Goal: Transaction & Acquisition: Download file/media

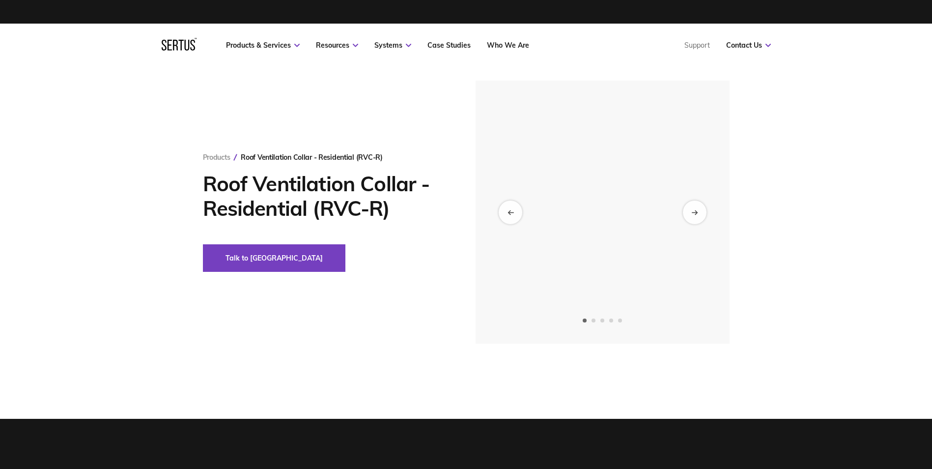
click at [263, 37] on nav "Products & Services Resources Systems Case Studies Who We Are Support Contact U…" at bounding box center [466, 45] width 609 height 43
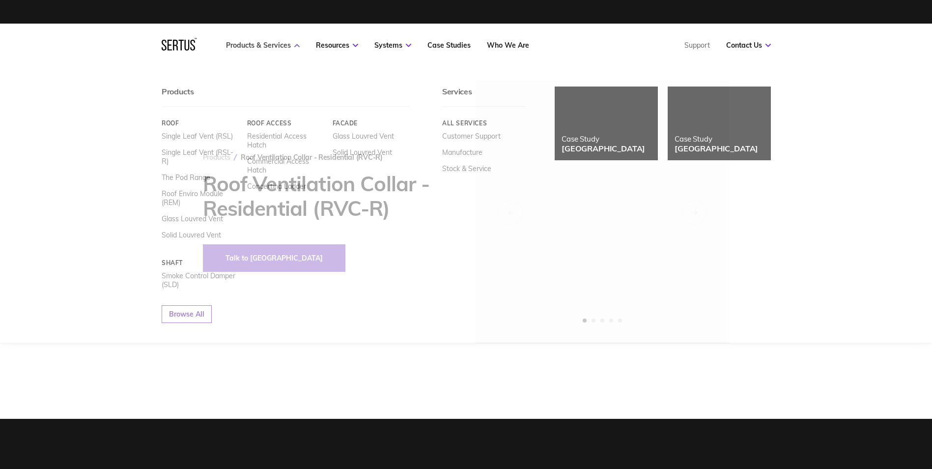
click at [262, 43] on link "Products & Services" at bounding box center [263, 45] width 74 height 9
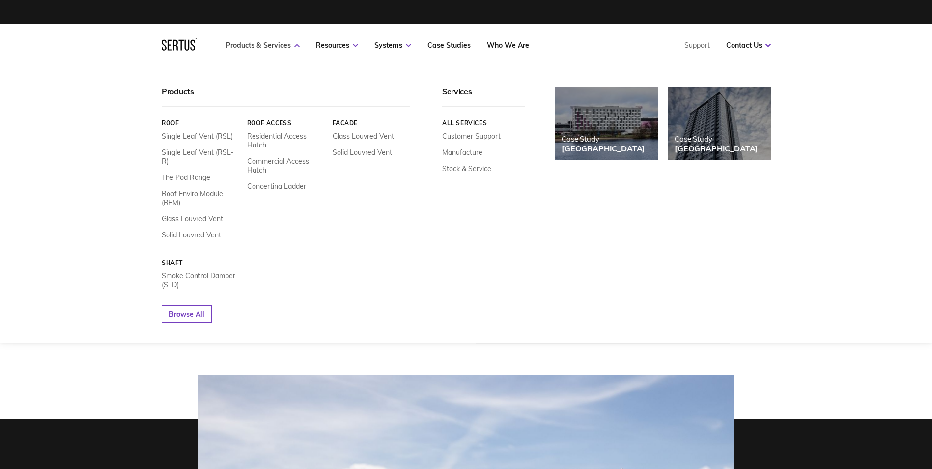
click at [263, 46] on link "Products & Services" at bounding box center [263, 45] width 74 height 9
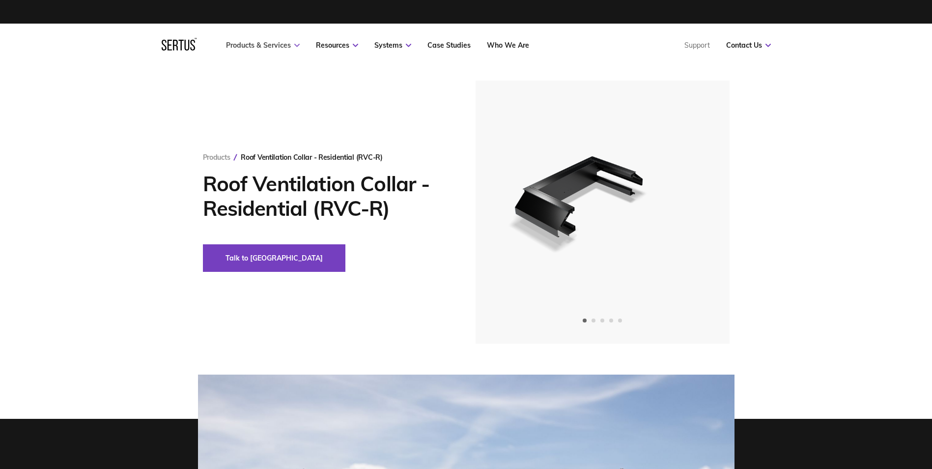
click at [263, 46] on link "Products & Services" at bounding box center [263, 45] width 74 height 9
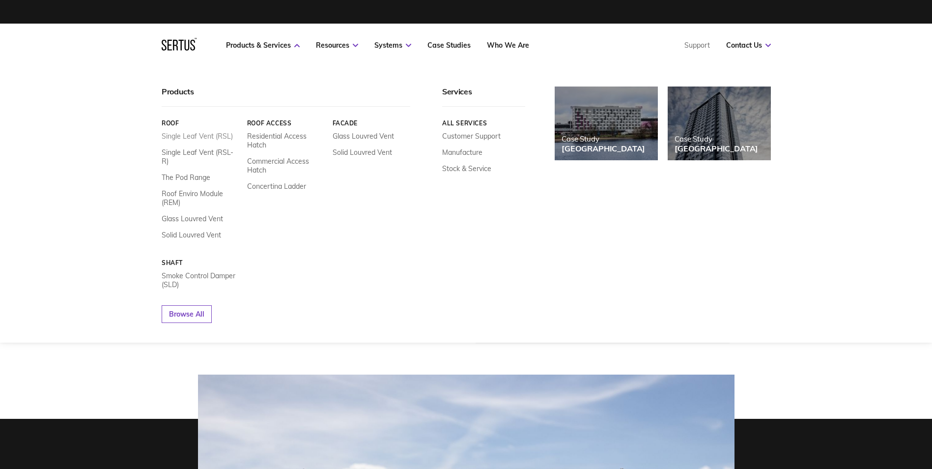
click at [207, 137] on link "Single Leaf Vent (RSL)" at bounding box center [197, 136] width 71 height 9
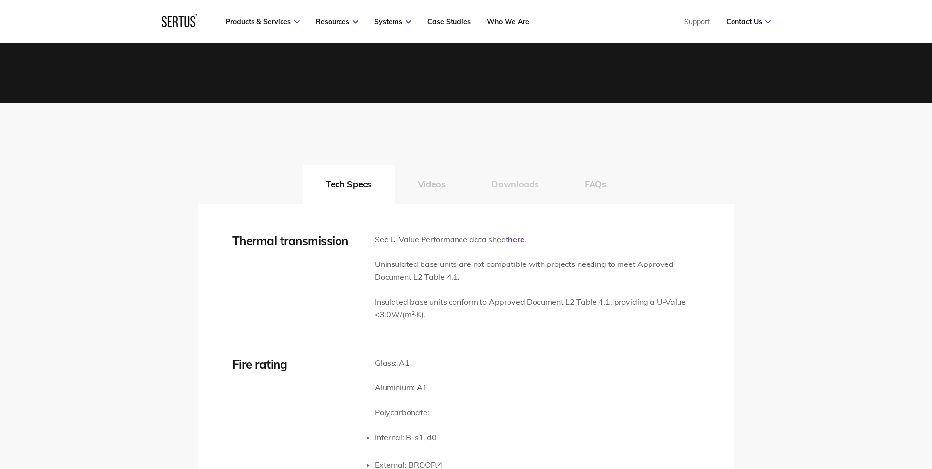
scroll to position [1376, 0]
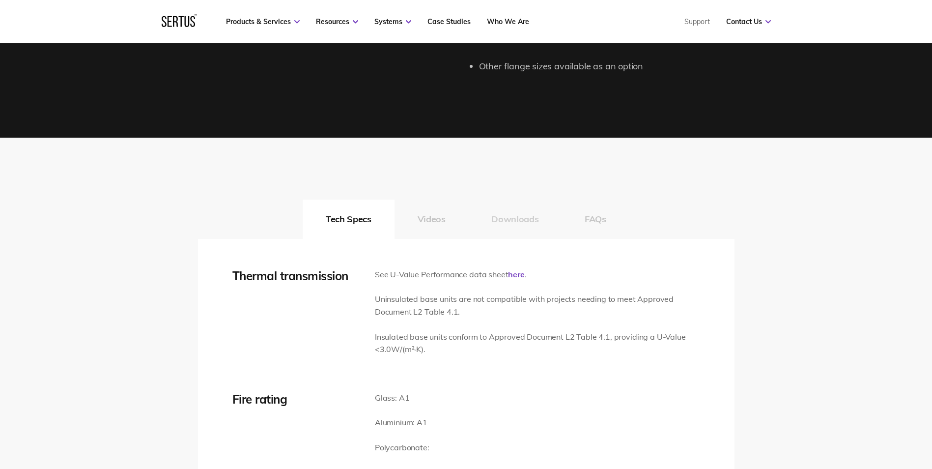
click at [502, 215] on button "Downloads" at bounding box center [514, 218] width 93 height 39
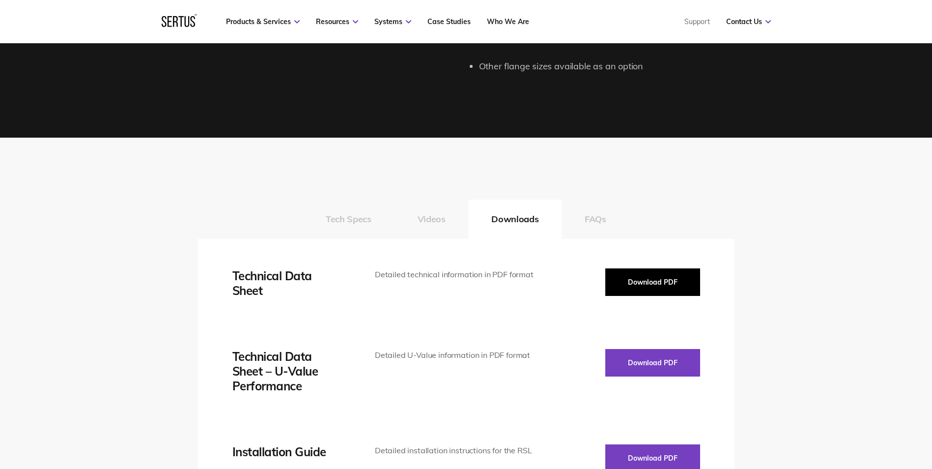
click at [647, 276] on button "Download PDF" at bounding box center [652, 282] width 95 height 28
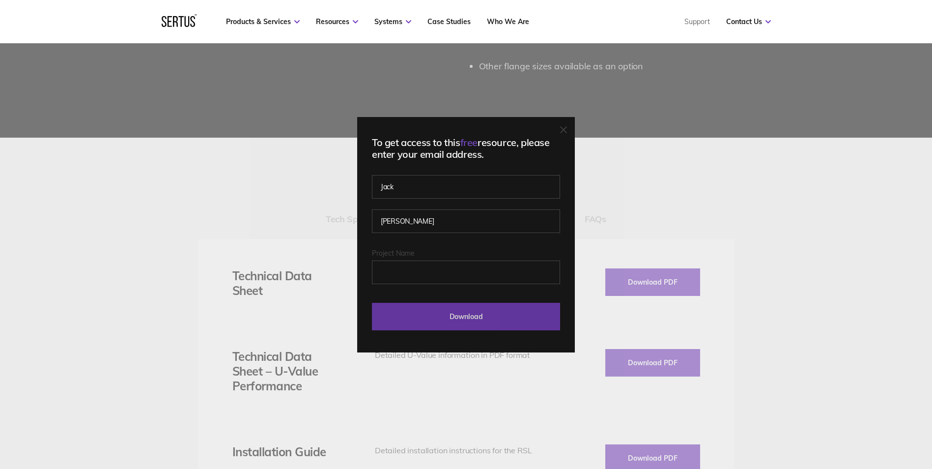
click at [477, 315] on input "Download" at bounding box center [466, 317] width 188 height 28
